Goal: Task Accomplishment & Management: Use online tool/utility

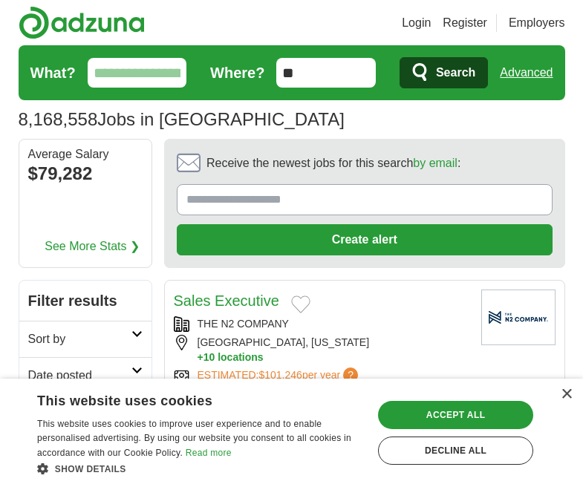
click at [129, 75] on input "What?" at bounding box center [138, 73] width 100 height 30
click at [128, 79] on input "What?" at bounding box center [138, 73] width 100 height 30
drag, startPoint x: 336, startPoint y: 70, endPoint x: 140, endPoint y: 68, distance: 196.1
click at [140, 68] on form "What? Where? ** Search Advanced" at bounding box center [292, 72] width 547 height 55
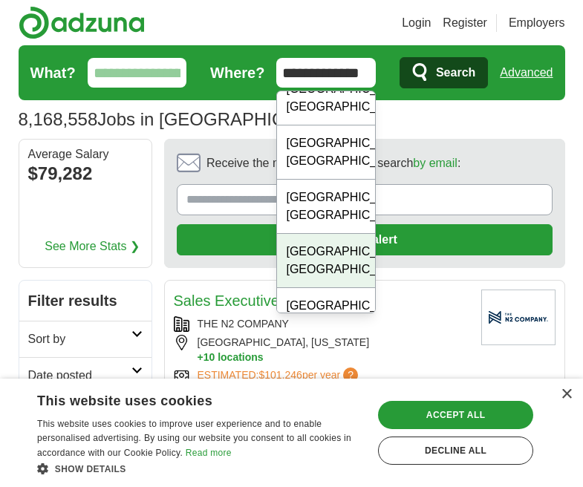
click at [326, 252] on div "Portsmouth, VA" at bounding box center [326, 261] width 98 height 54
type input "**********"
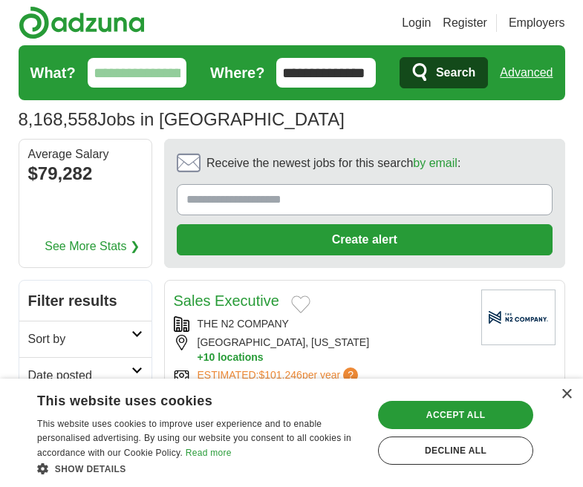
click at [131, 76] on input "What?" at bounding box center [138, 73] width 100 height 30
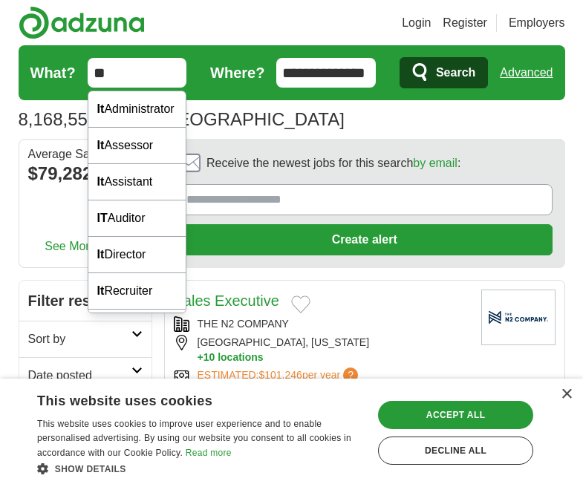
type input "**"
click at [400, 57] on button "Search" at bounding box center [444, 72] width 88 height 31
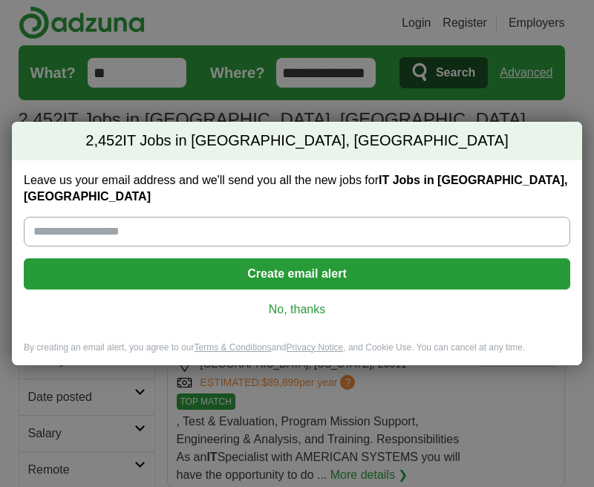
click at [305, 301] on link "No, thanks" at bounding box center [297, 309] width 523 height 16
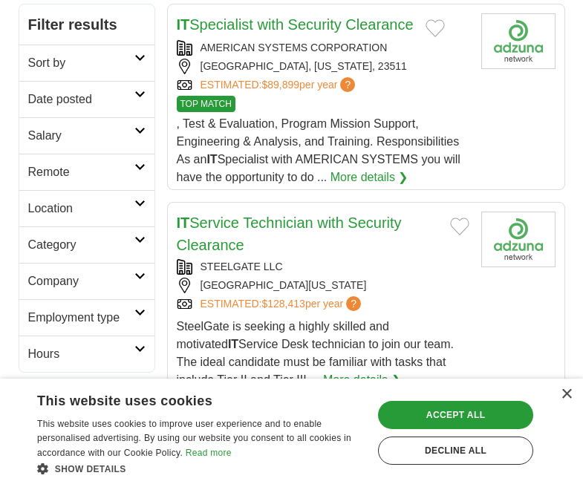
scroll to position [297, 0]
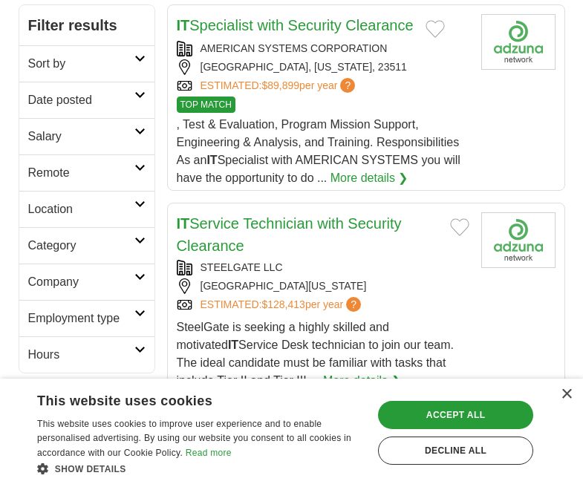
click at [65, 164] on h2 "Remote" at bounding box center [81, 173] width 106 height 18
click at [69, 202] on link "Remote jobs" at bounding box center [61, 208] width 67 height 13
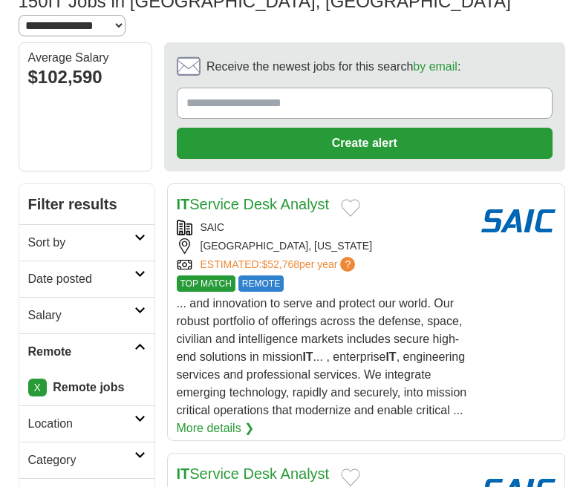
scroll to position [149, 0]
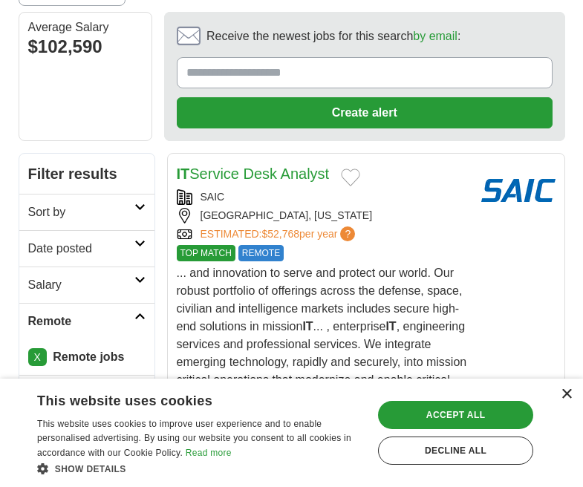
click at [570, 397] on div "×" at bounding box center [566, 394] width 11 height 11
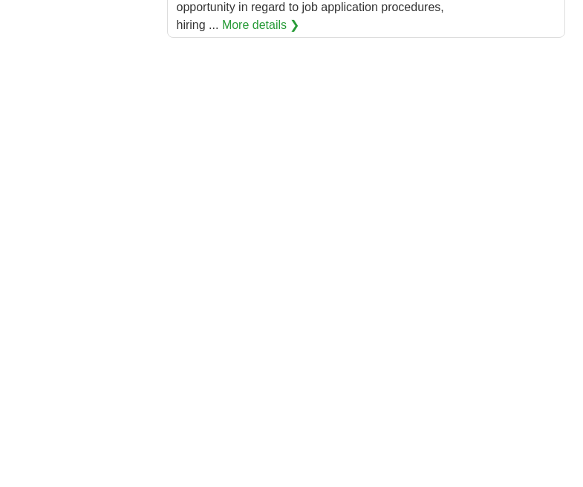
scroll to position [3193, 0]
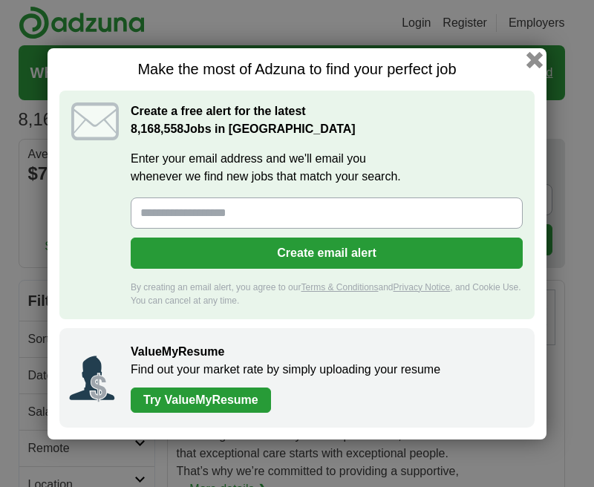
click at [536, 63] on button "button" at bounding box center [535, 59] width 16 height 16
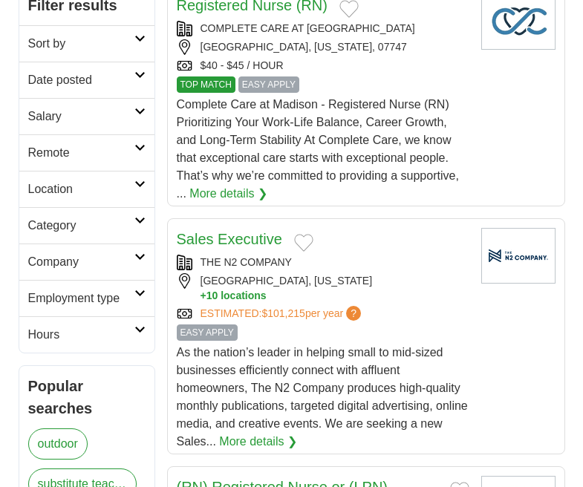
scroll to position [297, 0]
